Goal: Navigation & Orientation: Find specific page/section

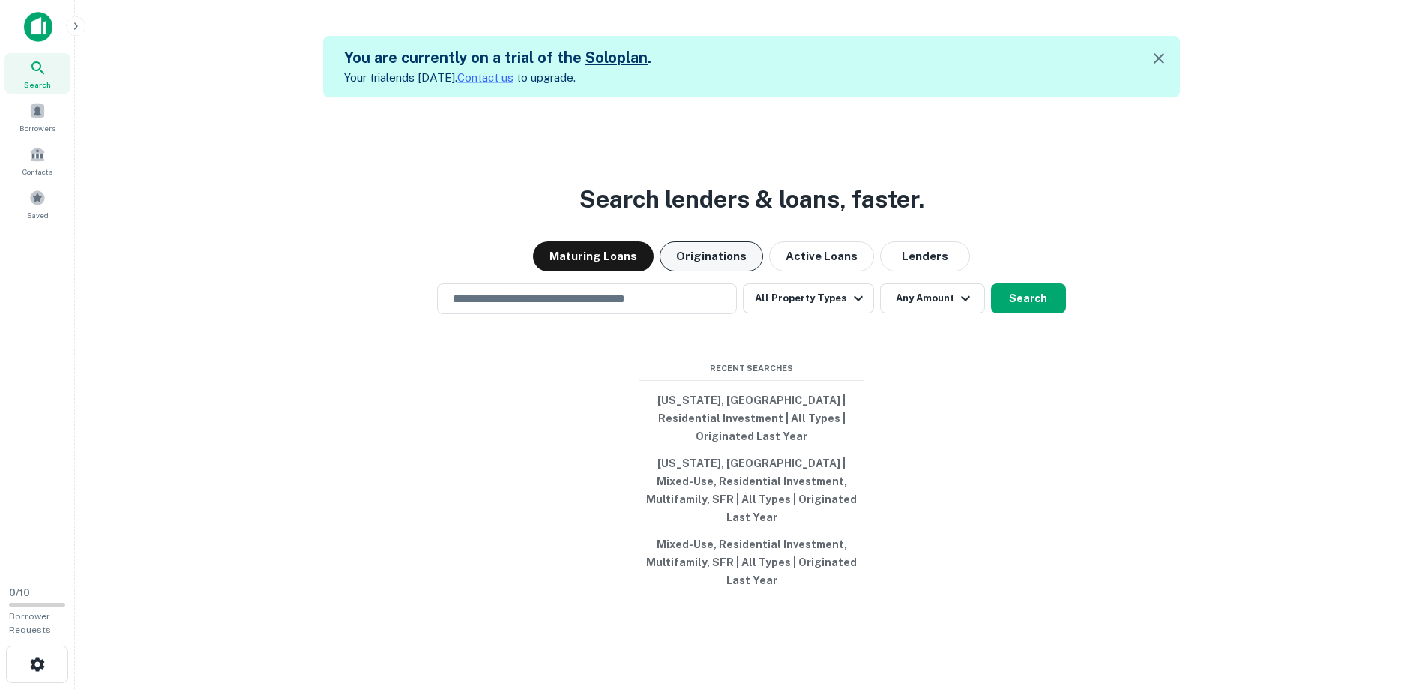
click at [688, 268] on button "Originations" at bounding box center [711, 256] width 103 height 30
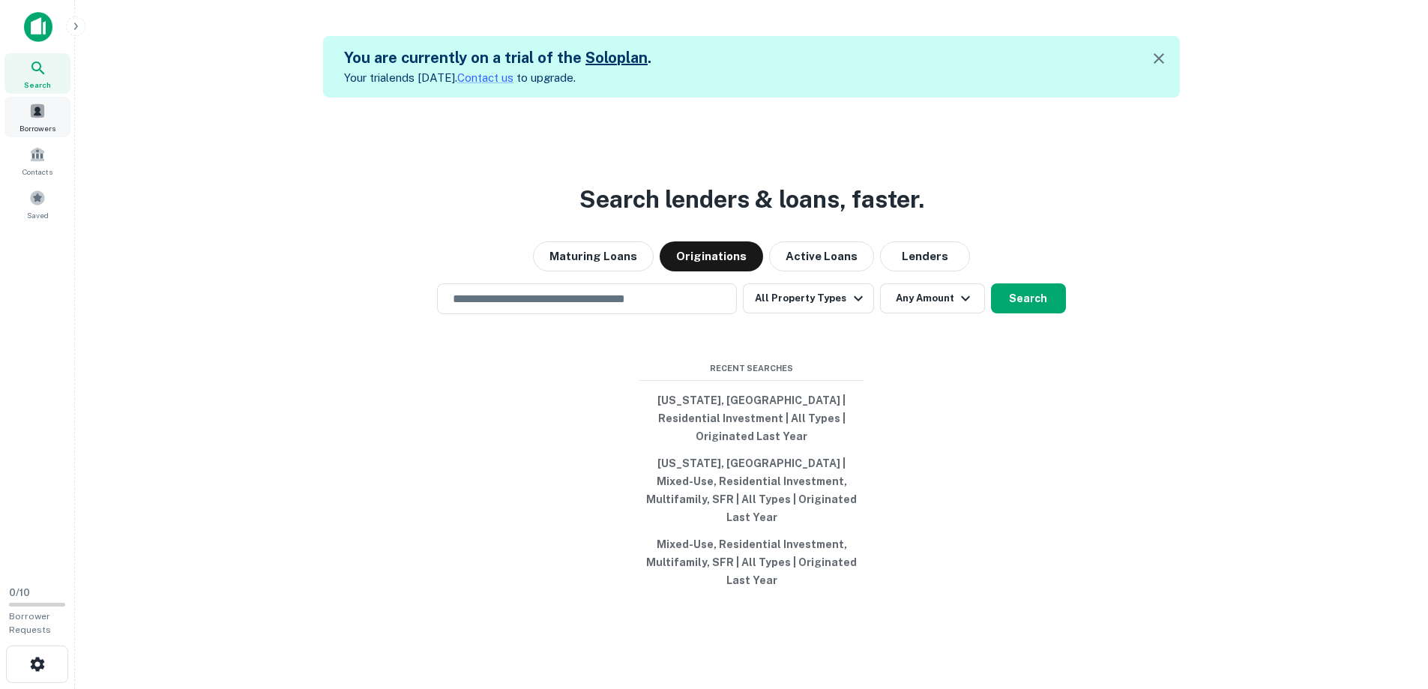
click at [39, 120] on div "Borrowers" at bounding box center [37, 117] width 66 height 40
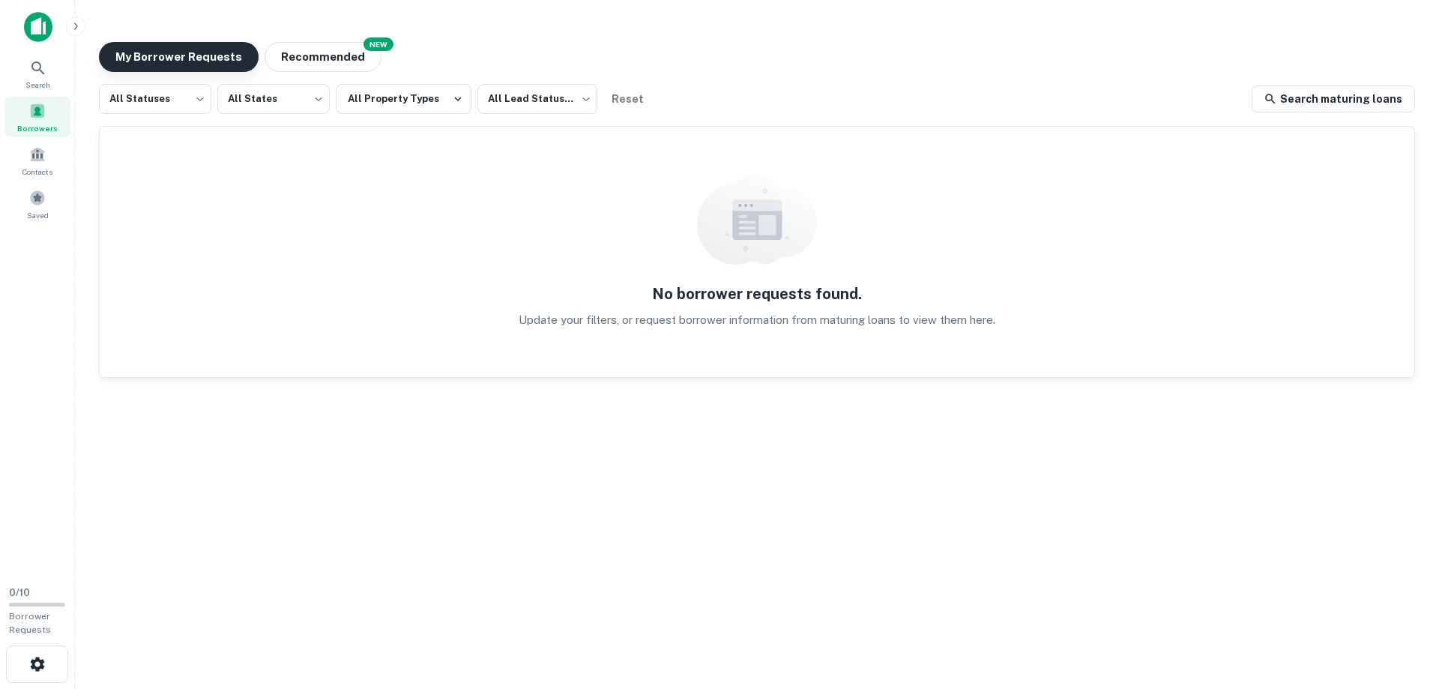
click at [232, 57] on button "My Borrower Requests" at bounding box center [179, 57] width 160 height 30
click at [1399, 101] on link "Search maturing loans" at bounding box center [1333, 98] width 163 height 27
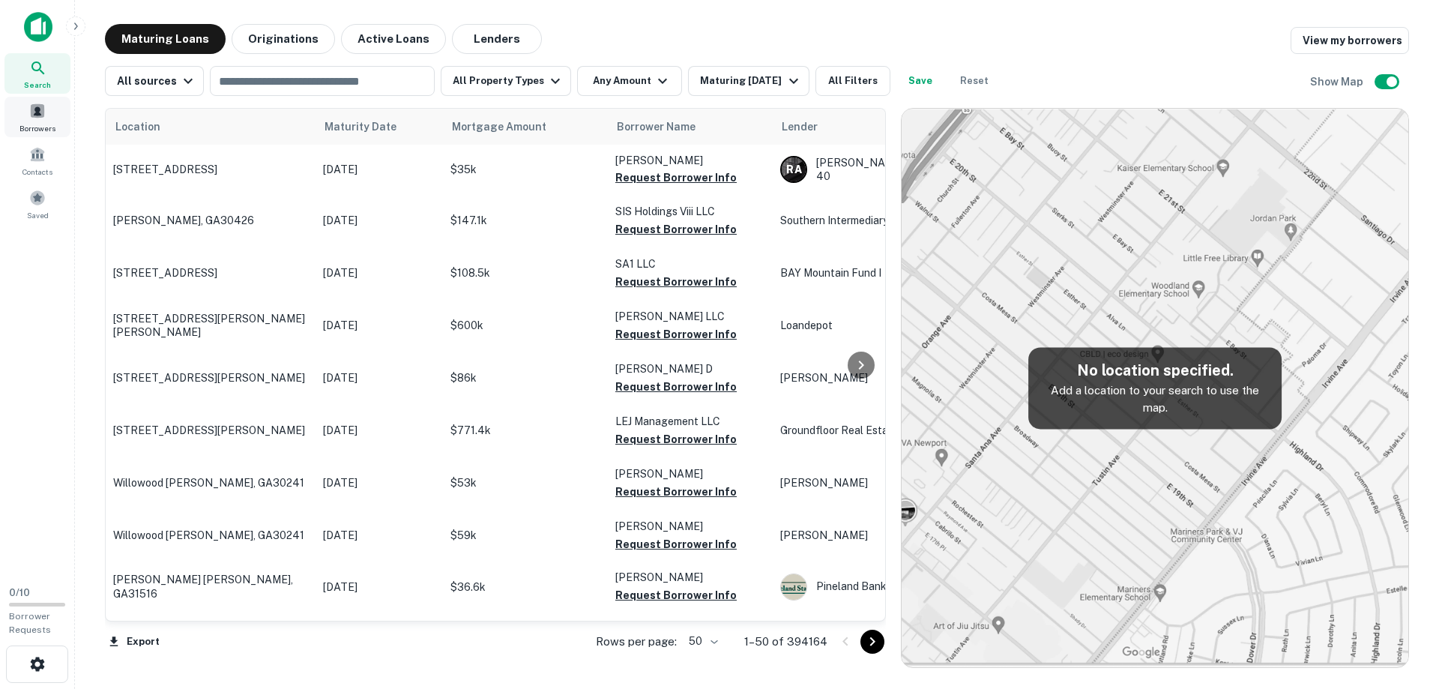
click at [43, 114] on span at bounding box center [37, 111] width 16 height 16
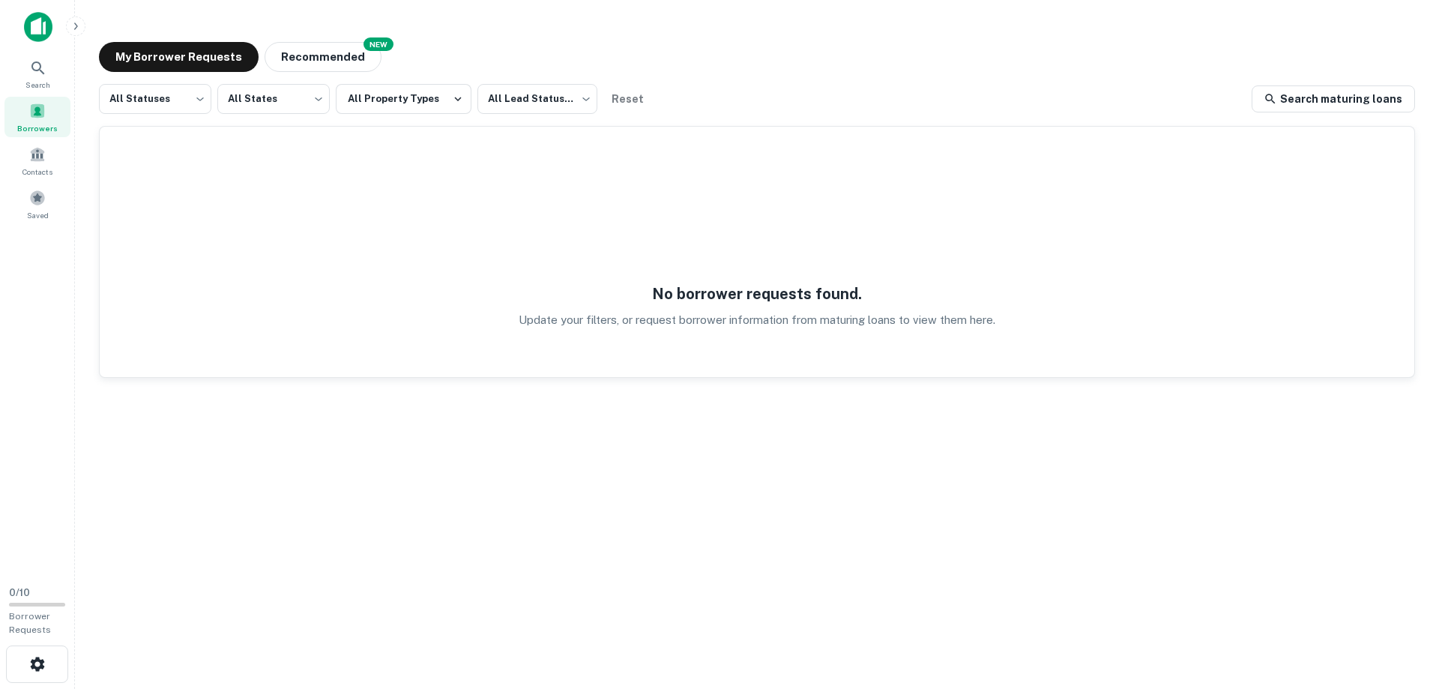
click at [390, 49] on div "My Borrower Requests NEW Recommended" at bounding box center [757, 57] width 1316 height 30
click at [358, 52] on button "Recommended" at bounding box center [323, 57] width 117 height 30
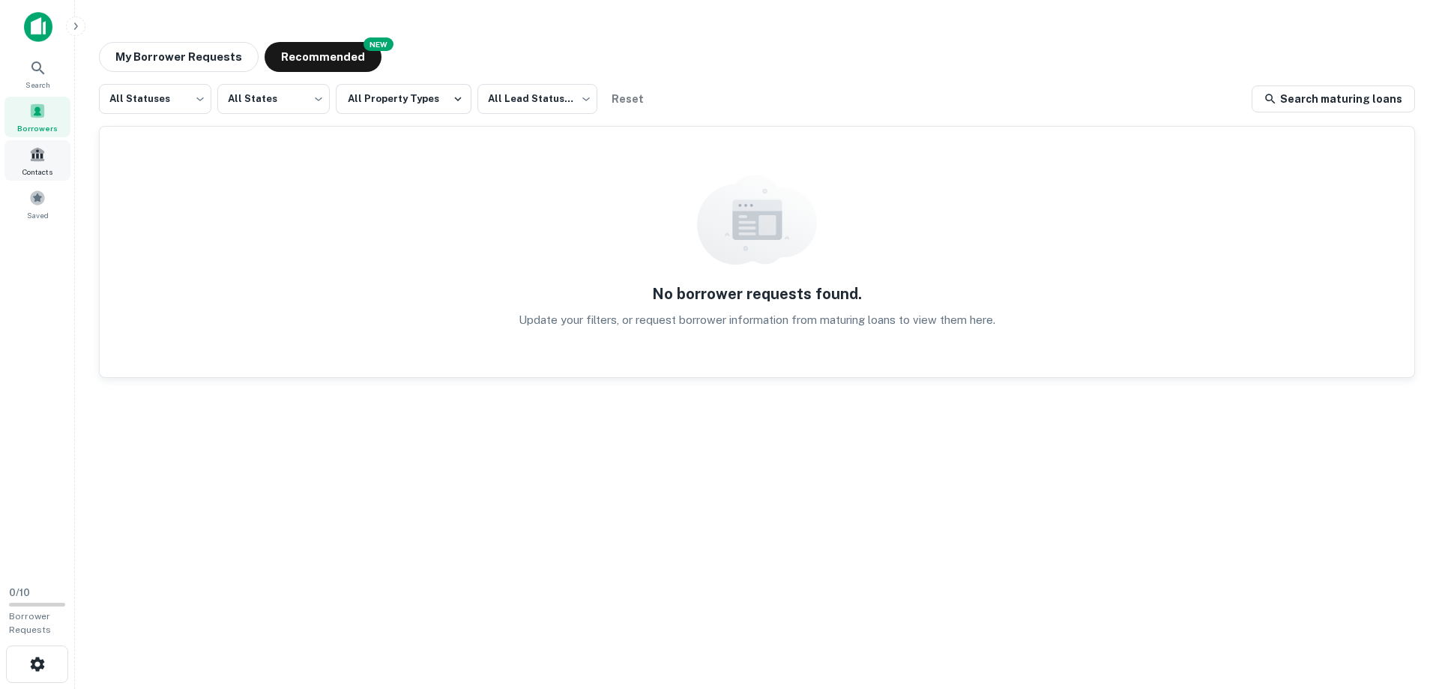
click at [50, 143] on div "Contacts" at bounding box center [37, 160] width 66 height 40
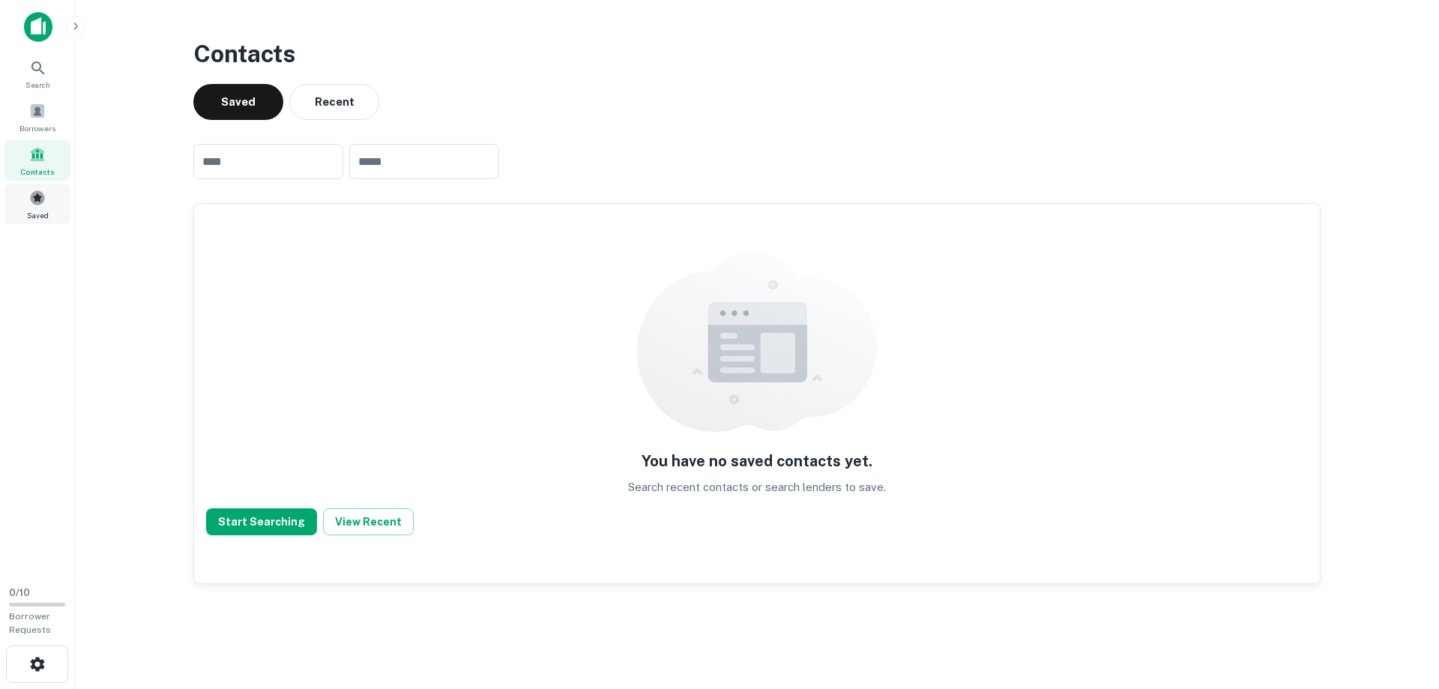
click at [34, 208] on div "Saved" at bounding box center [37, 204] width 66 height 40
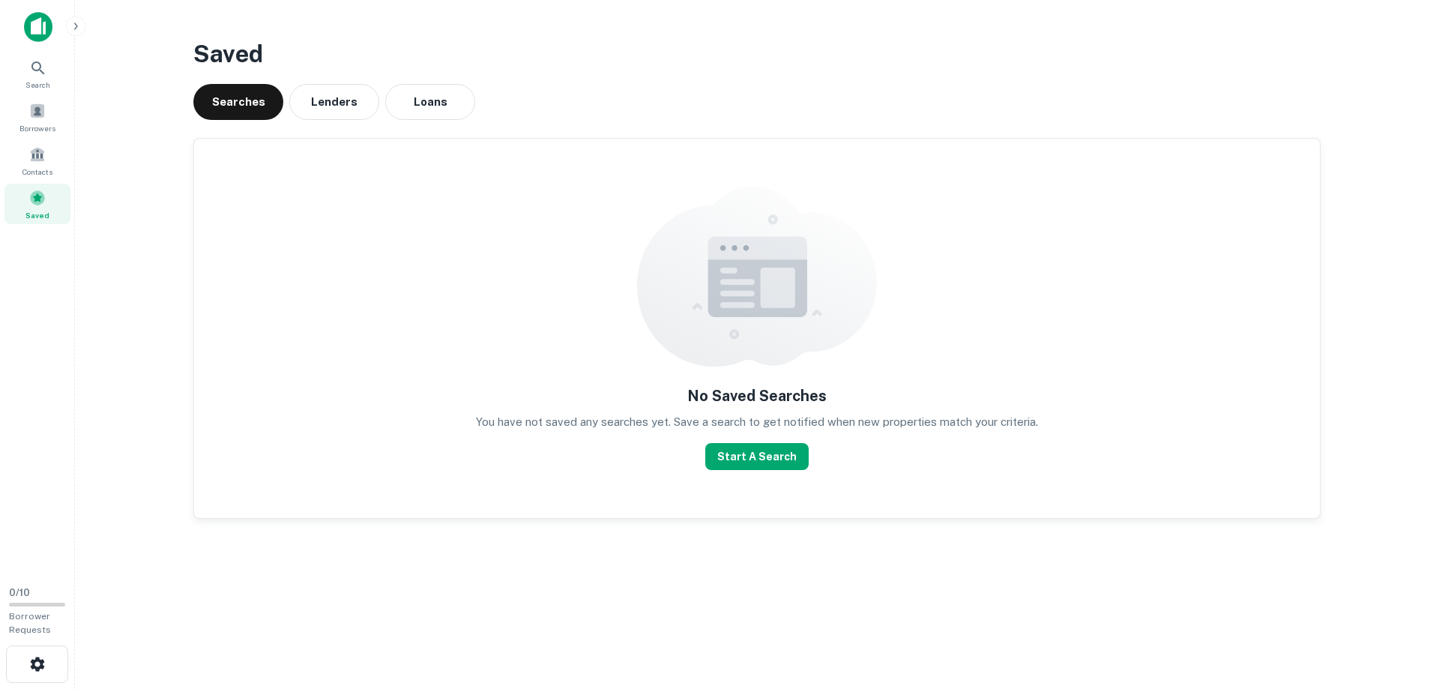
click at [44, 96] on div "Search Borrowers Contacts Saved" at bounding box center [37, 138] width 75 height 171
click at [46, 83] on span "Search" at bounding box center [37, 85] width 25 height 12
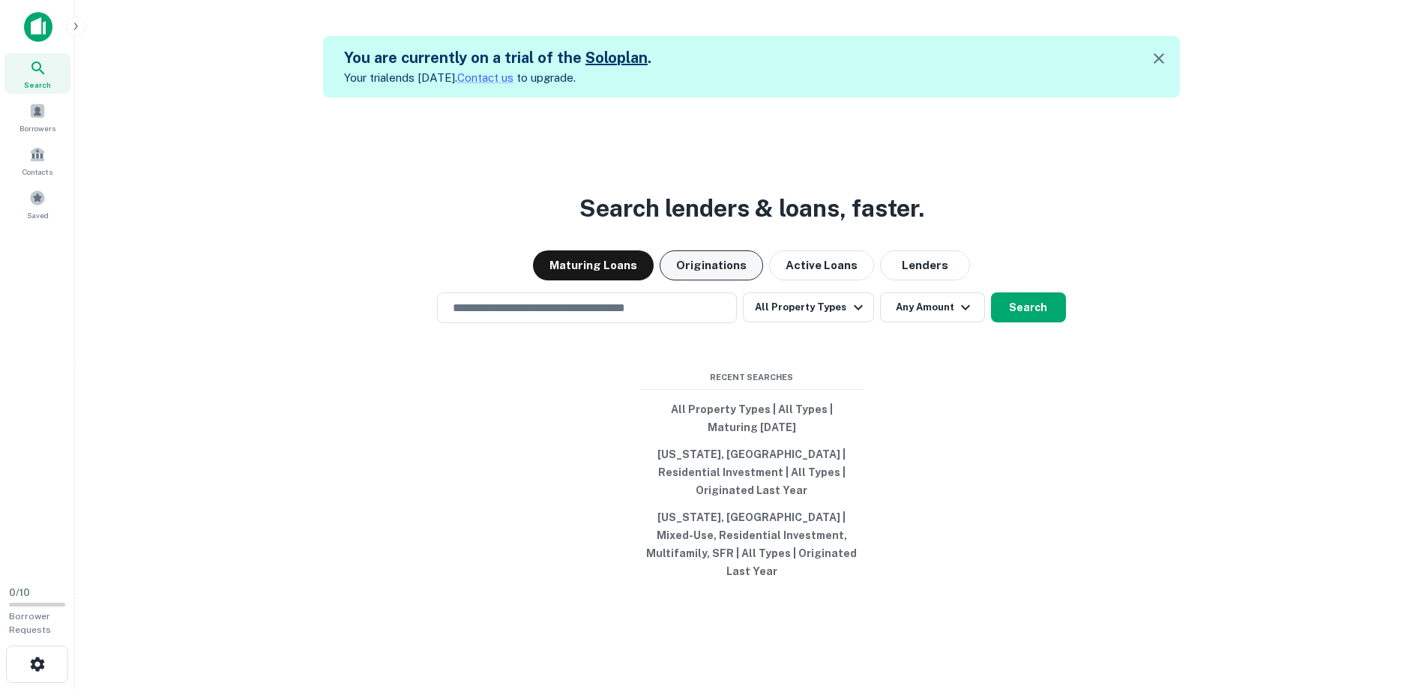
click at [725, 280] on button "Originations" at bounding box center [711, 265] width 103 height 30
click at [610, 278] on button "Maturing Loans" at bounding box center [593, 265] width 121 height 30
